Goal: Check status: Check status

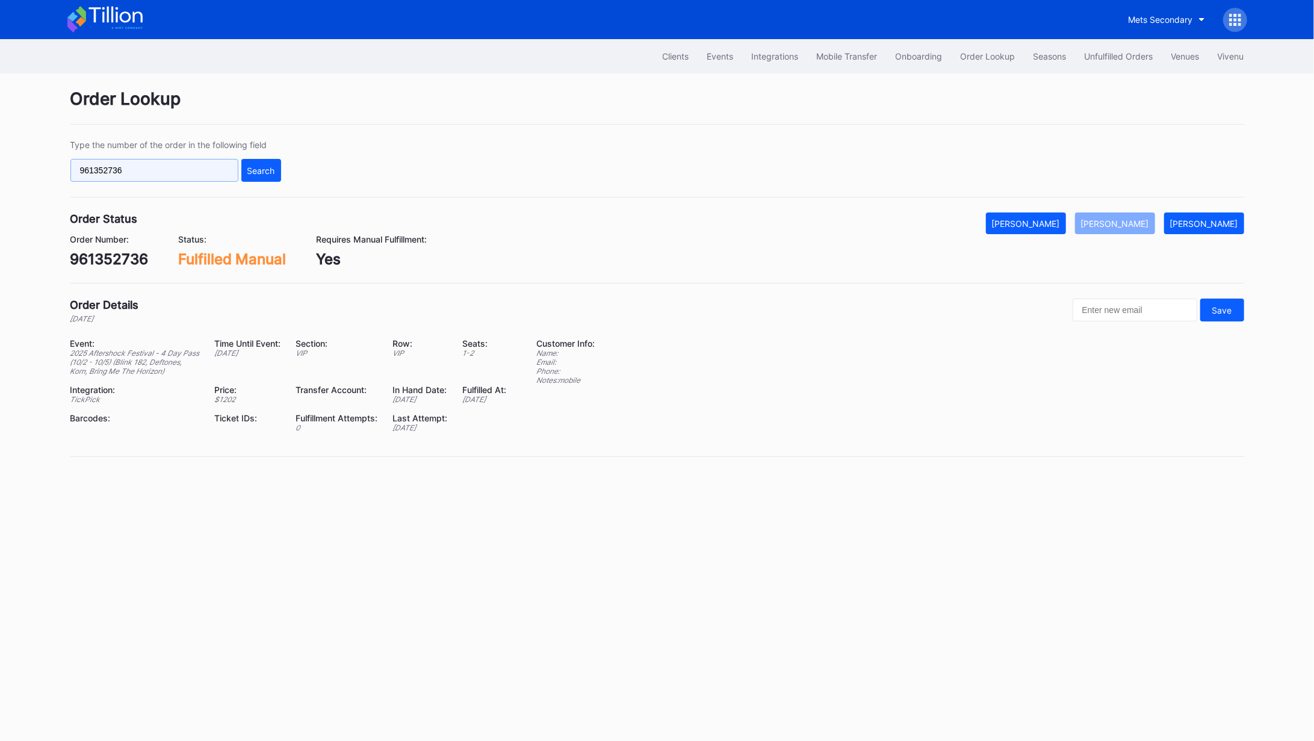
click at [186, 173] on input "961352736" at bounding box center [154, 170] width 168 height 23
paste input "270808225"
type input "270808225"
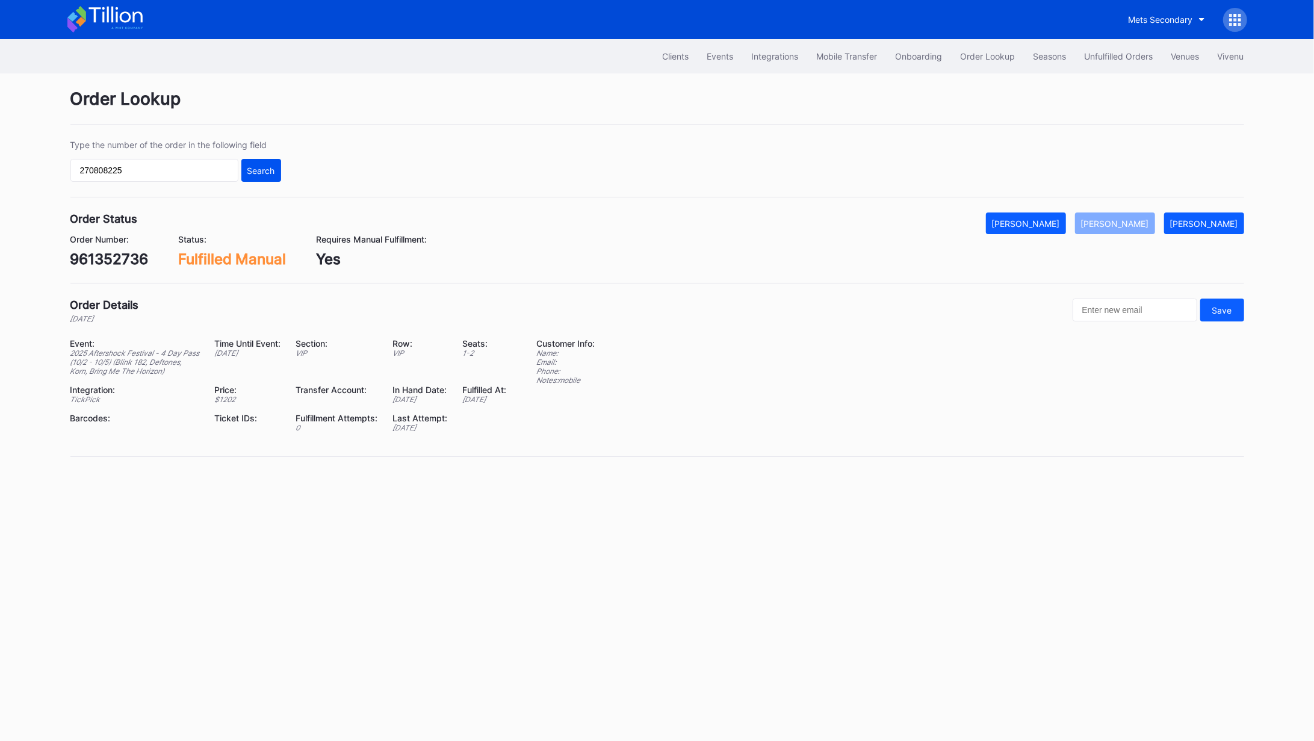
click at [264, 167] on div "Search" at bounding box center [261, 170] width 28 height 10
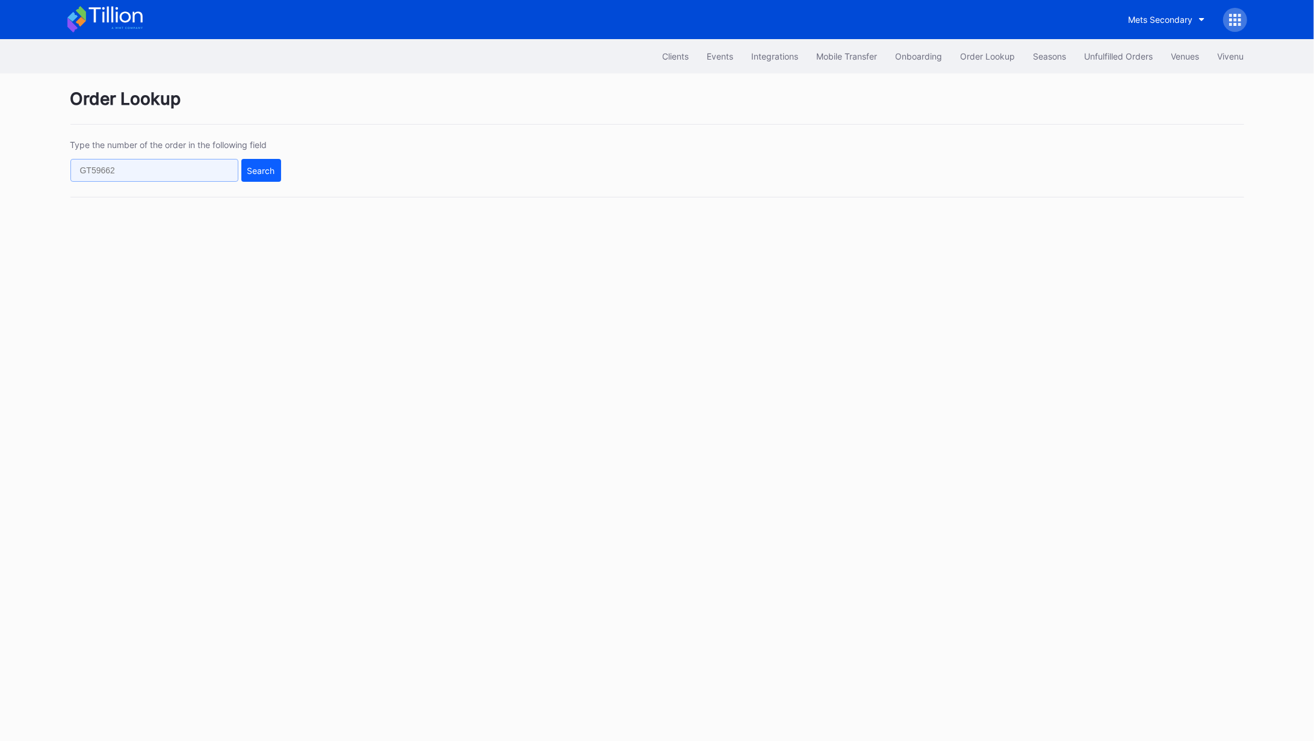
click at [147, 170] on input "text" at bounding box center [154, 170] width 168 height 23
paste input "270808225"
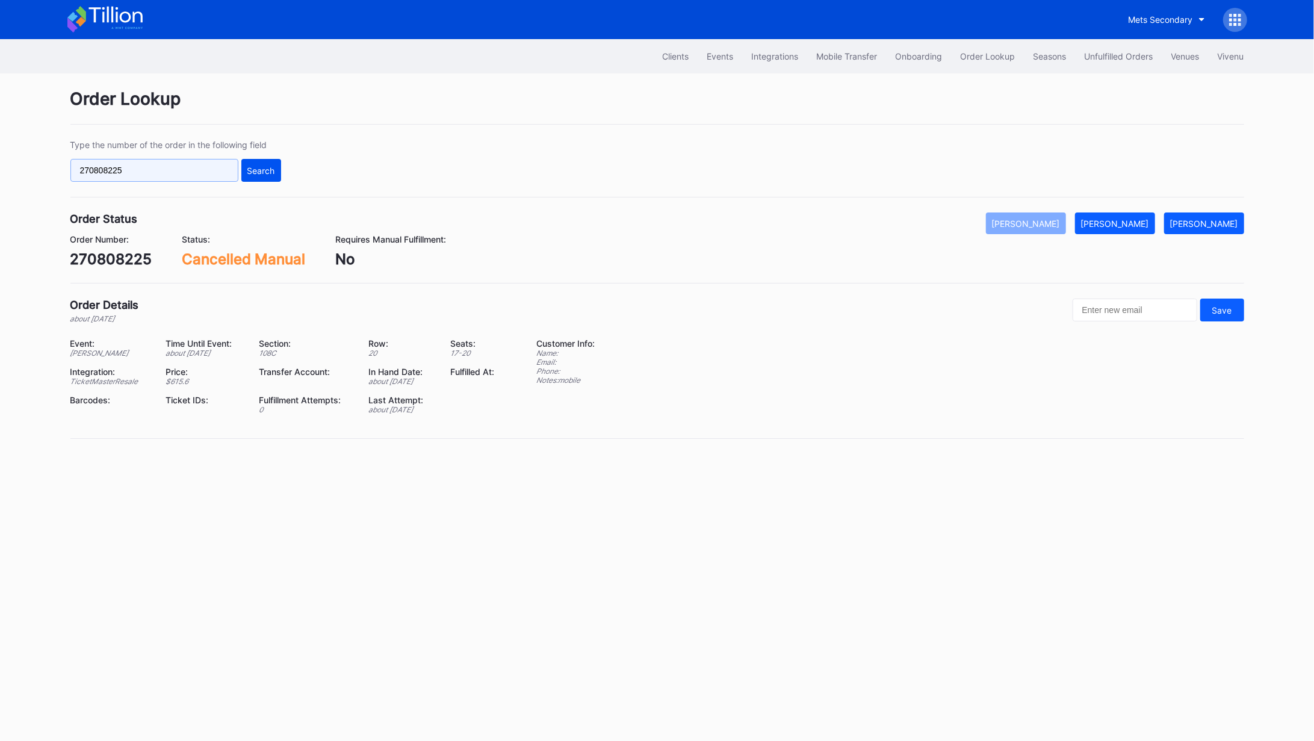
type input "270808225"
click at [253, 168] on div "Search" at bounding box center [261, 170] width 28 height 10
